Goal: Task Accomplishment & Management: Manage account settings

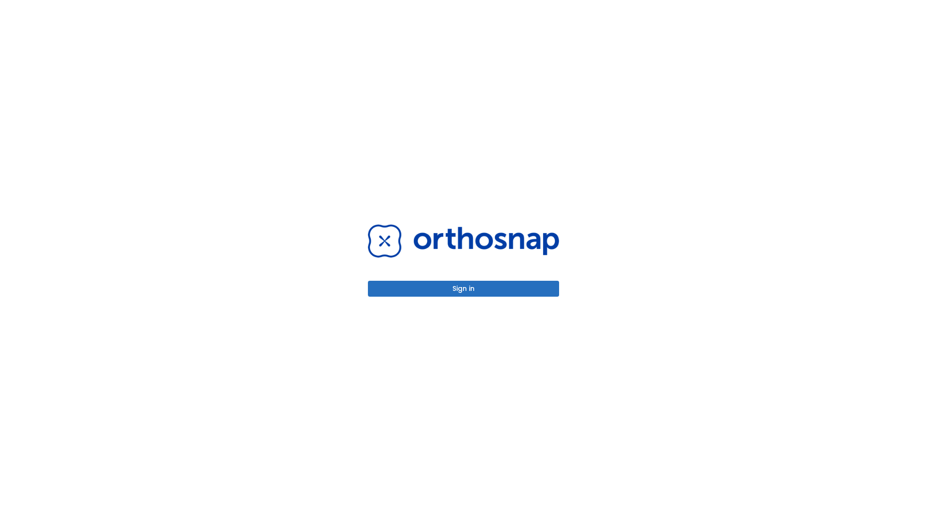
click at [464, 289] on button "Sign in" at bounding box center [463, 289] width 191 height 16
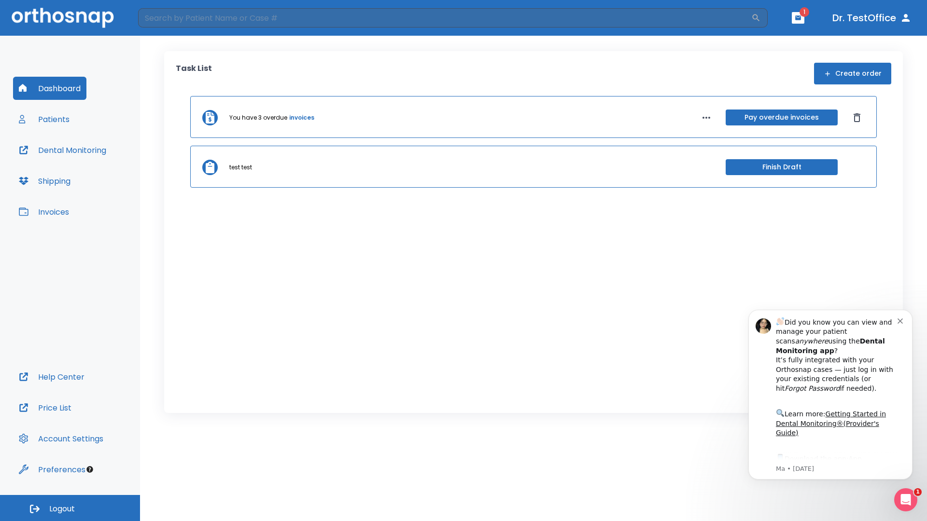
click at [70, 508] on span "Logout" at bounding box center [62, 509] width 26 height 11
